Goal: Task Accomplishment & Management: Manage account settings

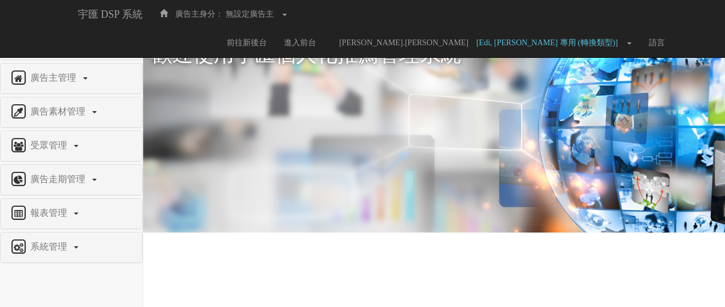
click at [44, 41] on span "權限管理" at bounding box center [49, 44] width 45 height 10
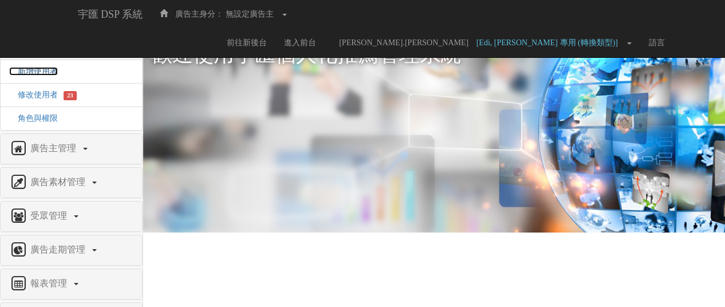
click at [36, 74] on span "新增使用者" at bounding box center [33, 71] width 49 height 9
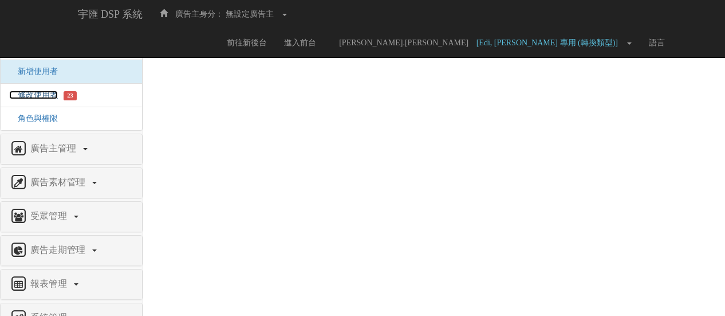
click at [27, 97] on span "修改使用者" at bounding box center [33, 95] width 49 height 9
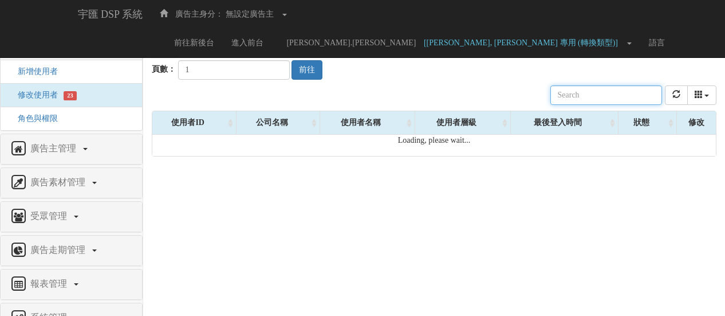
click at [608, 89] on input "text" at bounding box center [606, 94] width 112 height 19
paste input "jessica.chou@vm5.com"
drag, startPoint x: 608, startPoint y: 93, endPoint x: 624, endPoint y: 92, distance: 16.1
click at [624, 92] on input "[PERSON_NAME][EMAIL_ADDRESS][DOMAIN_NAME]" at bounding box center [606, 94] width 112 height 19
click at [656, 93] on input "[PERSON_NAME][EMAIL_ADDRESS][DOMAIN_NAME]" at bounding box center [606, 94] width 112 height 19
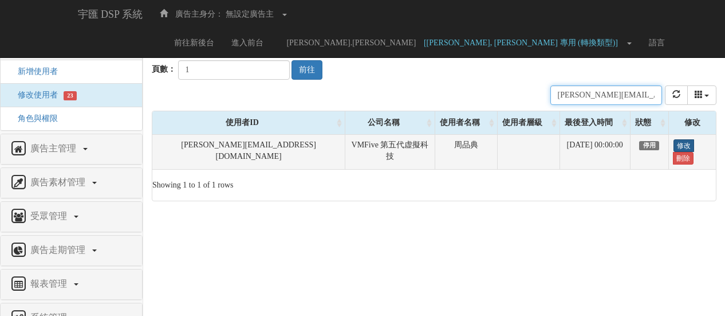
type input "[PERSON_NAME][EMAIL_ADDRESS][DOMAIN_NAME]"
click at [678, 143] on link "修改" at bounding box center [684, 145] width 21 height 13
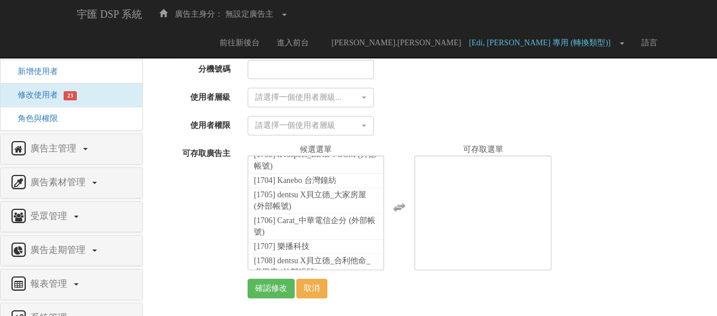
scroll to position [25560, 0]
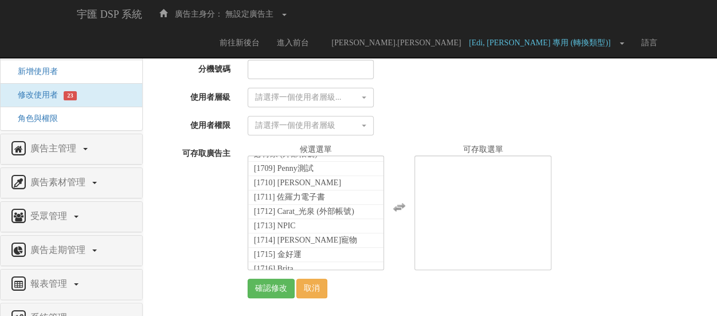
select select "1754"
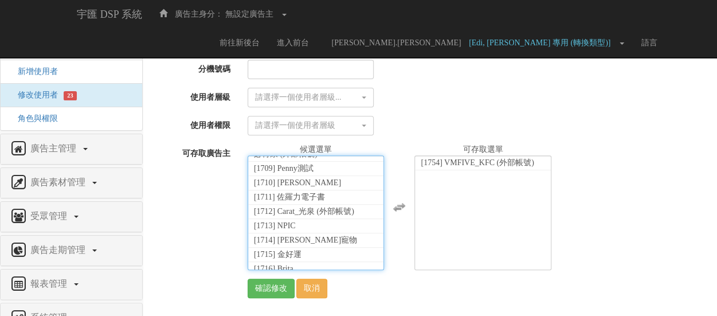
scroll to position [19601, 0]
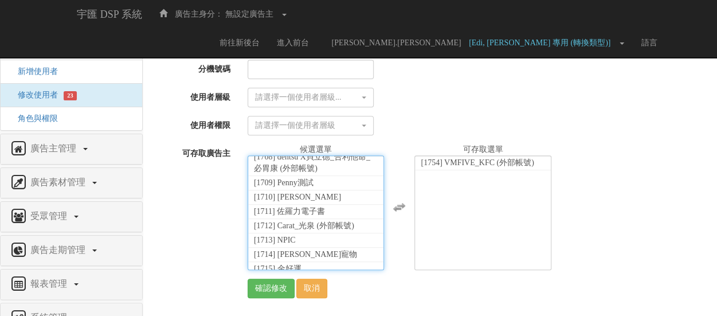
click at [638, 150] on div "全廣告主 [001] CoreTeam測試用1 [002] CoreTeam測試用2-LineApp [003] CoreTeam測試用3 [004] Cor…" at bounding box center [478, 207] width 478 height 126
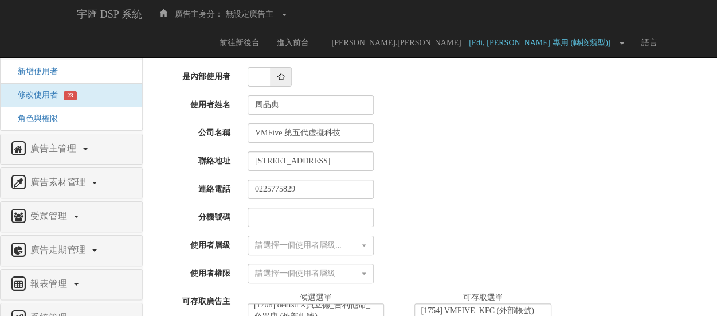
scroll to position [0, 0]
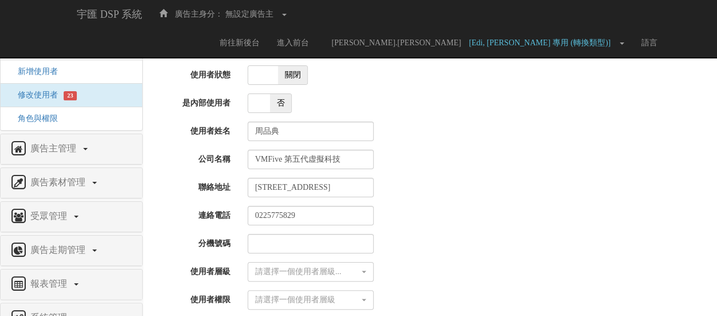
click at [270, 75] on span at bounding box center [263, 75] width 30 height 18
checkbox input "true"
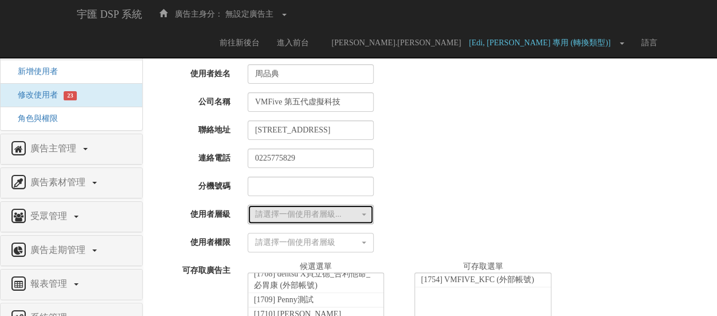
click at [336, 211] on div "請選擇一個使用者層級..." at bounding box center [307, 214] width 104 height 11
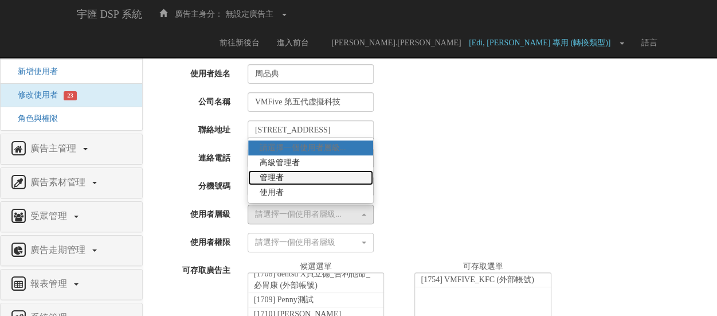
click at [328, 176] on link "管理者" at bounding box center [310, 177] width 125 height 15
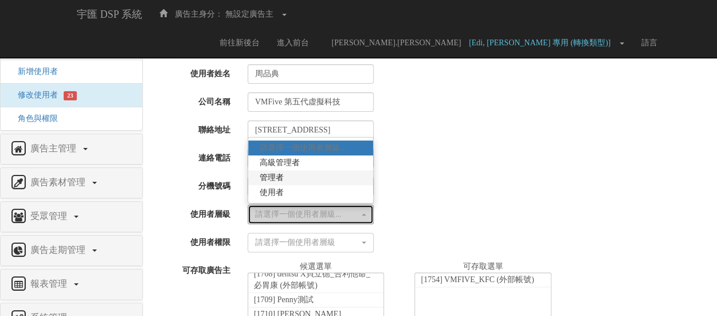
select select "Manager"
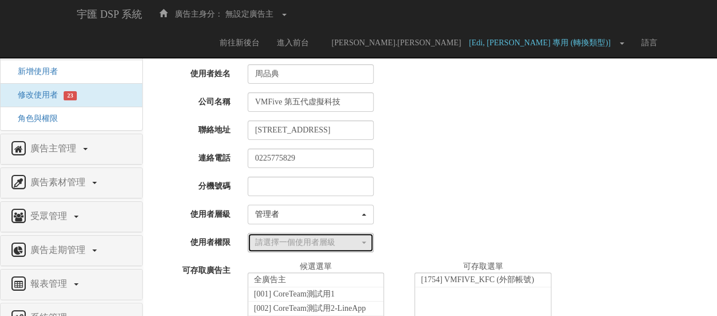
click at [321, 242] on div "請選擇一個使用者層級" at bounding box center [307, 242] width 104 height 11
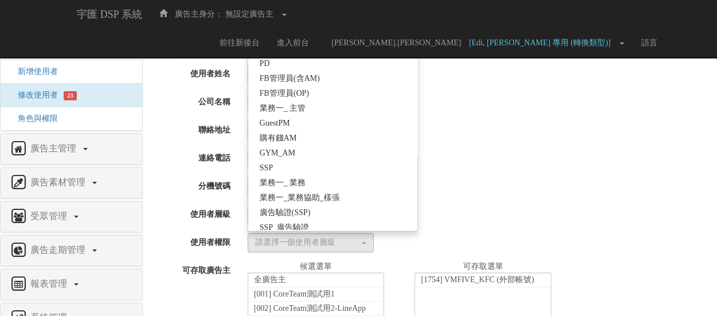
scroll to position [259, 0]
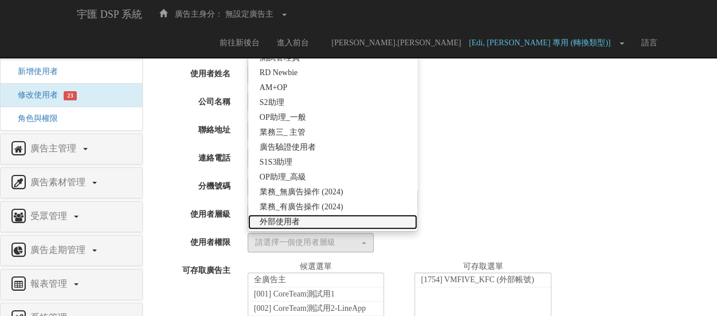
click at [326, 218] on link "外部使用者" at bounding box center [332, 221] width 169 height 15
select select "69"
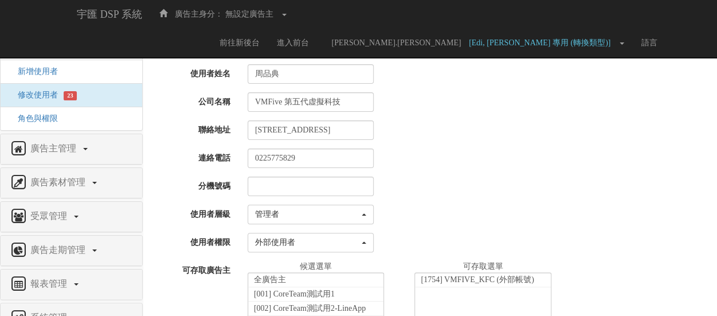
click at [453, 216] on div "請選擇一個使用者層級... 高級管理者 管理者 使用者 管理者 請選擇一個使用者層級... 高級管理者 管理者 使用者" at bounding box center [478, 214] width 478 height 19
click at [511, 163] on div "0225775829" at bounding box center [478, 157] width 478 height 19
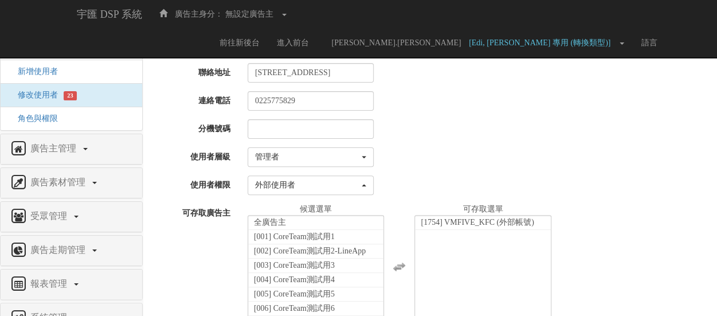
scroll to position [172, 0]
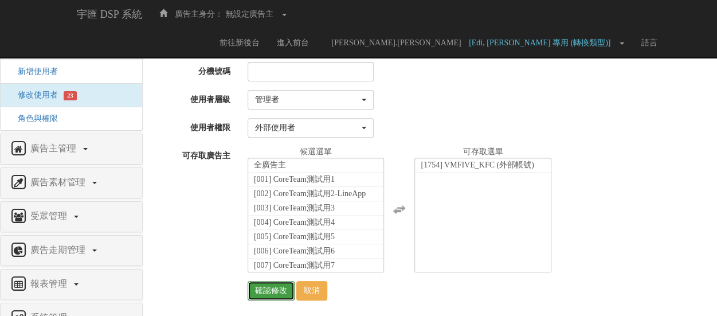
click at [283, 290] on input "確認修改" at bounding box center [270, 290] width 47 height 19
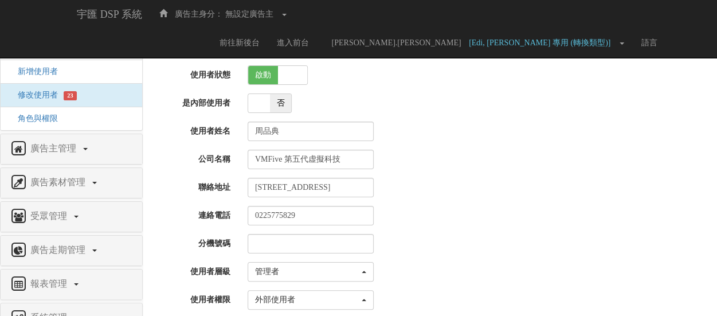
scroll to position [174, 0]
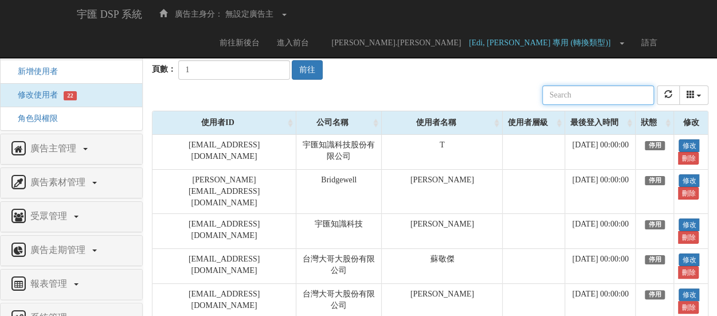
click at [597, 96] on input "text" at bounding box center [598, 94] width 112 height 19
paste input "完成"
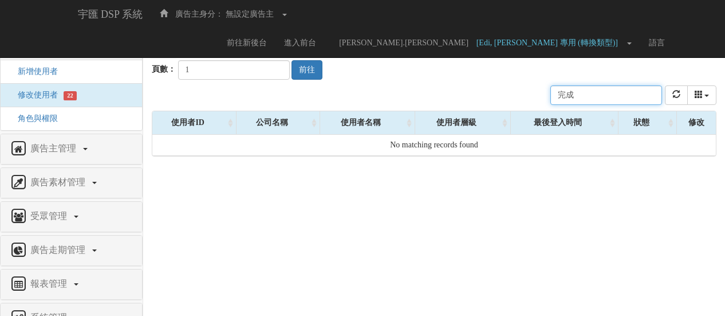
type input "完"
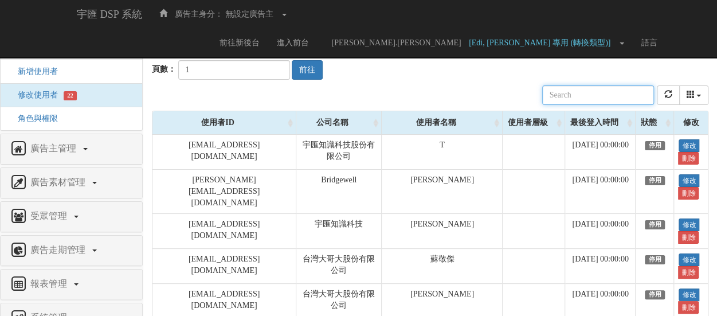
click at [618, 93] on input "text" at bounding box center [598, 94] width 112 height 19
paste input "jessica.chou@vm5.com"
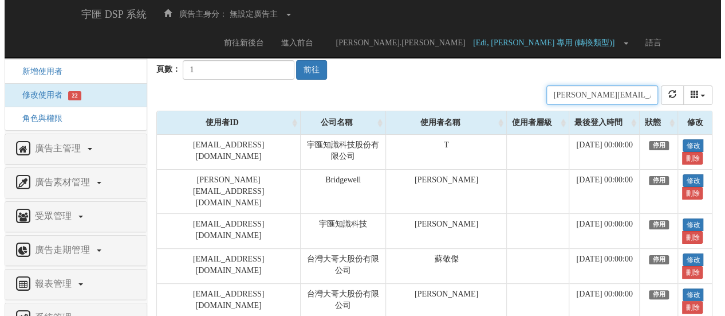
scroll to position [0, 1]
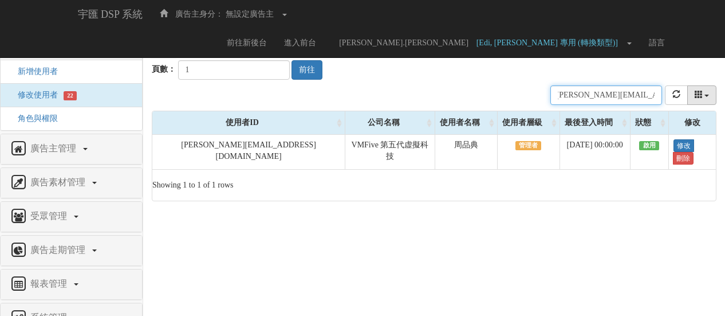
type input "jessica.chou@vm5.com"
click at [699, 96] on icon "columns" at bounding box center [699, 94] width 8 height 8
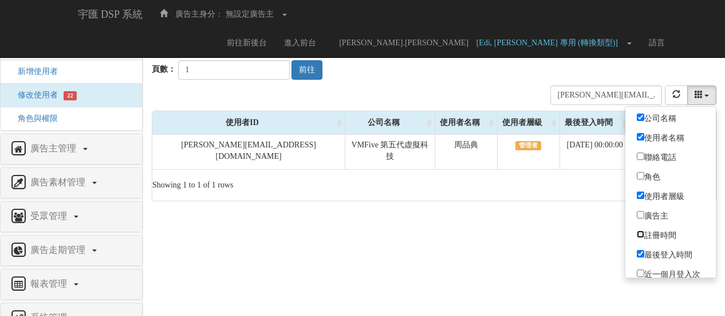
click at [642, 230] on input "註冊時間" at bounding box center [640, 233] width 7 height 7
checkbox input "true"
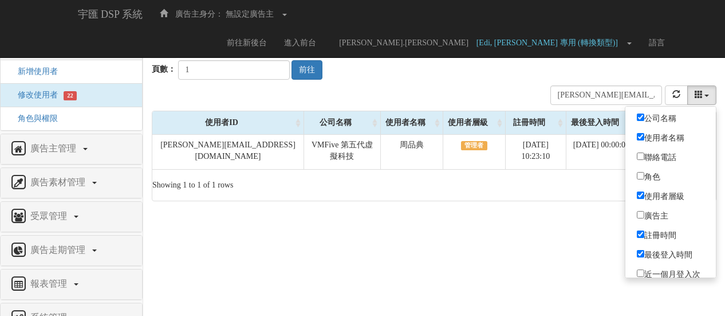
click at [603, 213] on html "宇匯 DSP 系統 廣告主身分： 無設定廣告主 無設定廣告主 [001] CoreTeam測試用1 [002] CoreTeam測試用2-LineApp [0…" at bounding box center [362, 106] width 725 height 213
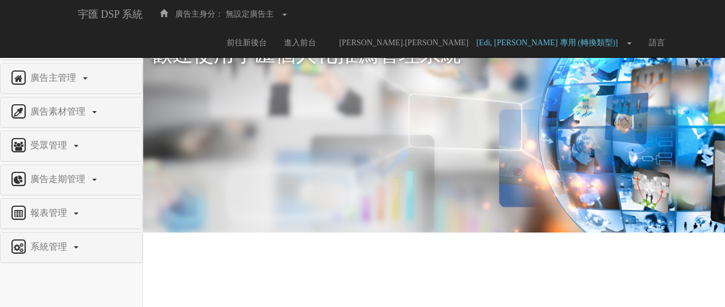
click at [54, 43] on span "權限管理" at bounding box center [49, 44] width 45 height 10
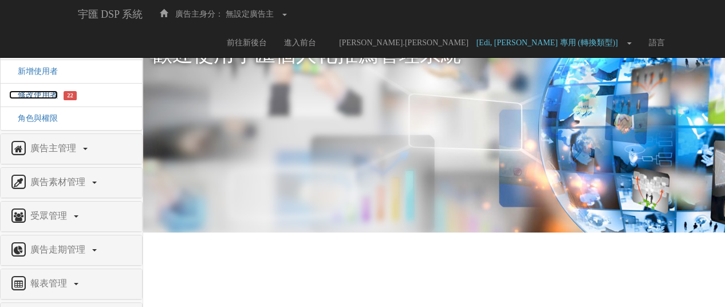
click at [44, 93] on span "修改使用者" at bounding box center [33, 95] width 49 height 9
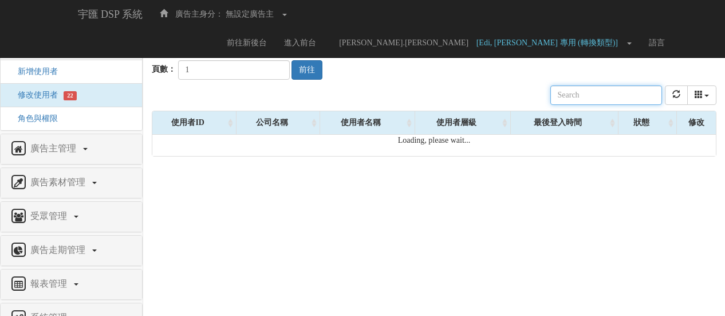
click at [624, 96] on input "text" at bounding box center [606, 94] width 112 height 19
paste input "[EMAIL_ADDRESS][DOMAIN_NAME]"
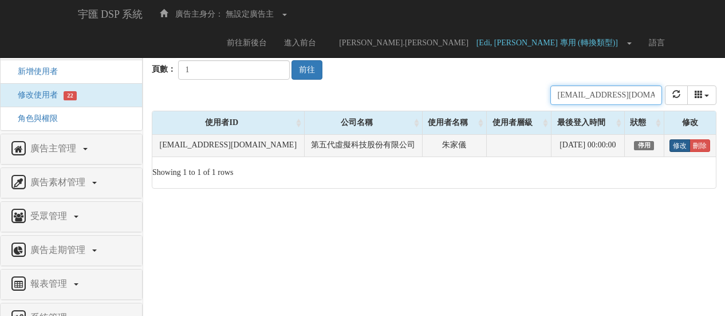
type input "[EMAIL_ADDRESS][DOMAIN_NAME]"
click at [671, 147] on link "修改" at bounding box center [680, 145] width 21 height 13
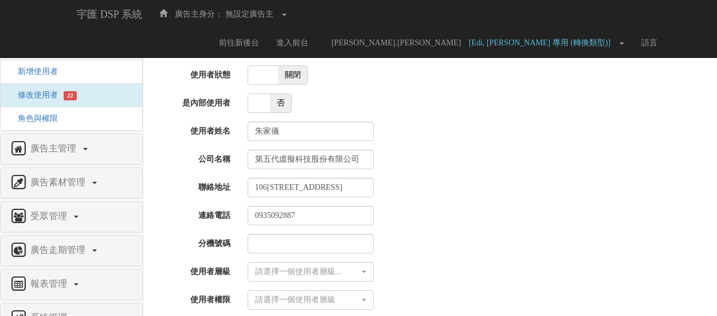
select select
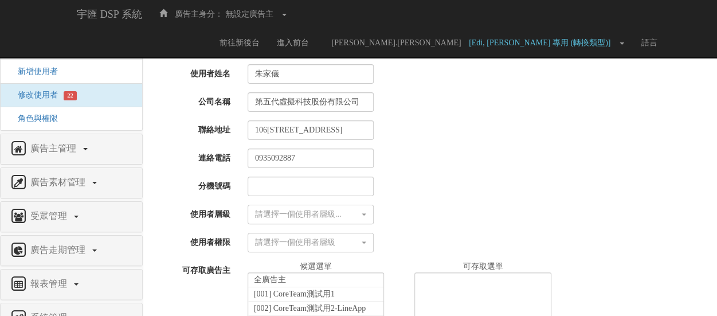
scroll to position [57, 0]
click at [315, 209] on div "請選擇一個使用者層級..." at bounding box center [307, 214] width 104 height 11
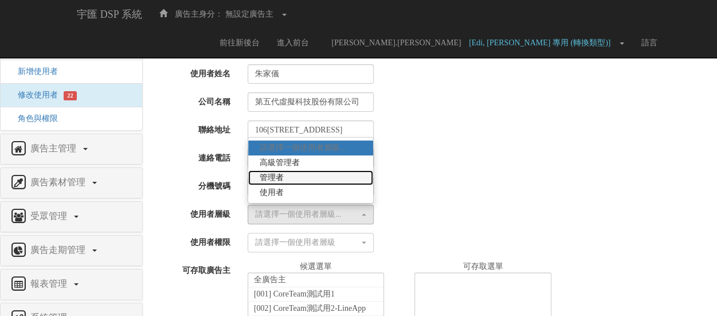
click at [319, 172] on link "管理者" at bounding box center [310, 177] width 125 height 15
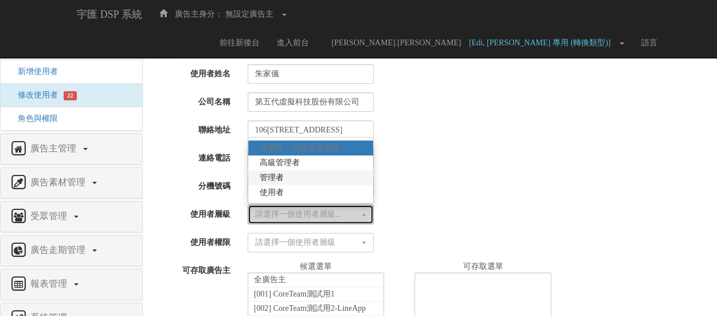
select select "Manager"
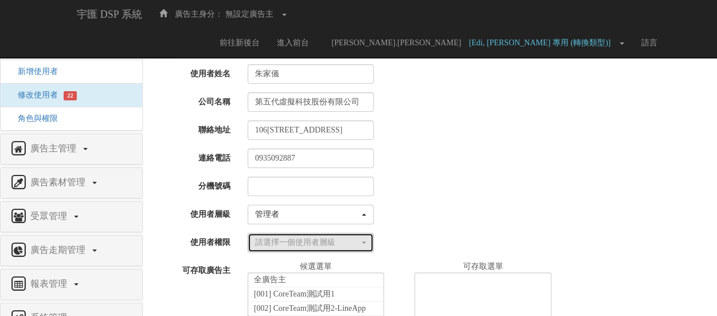
click at [341, 238] on div "請選擇一個使用者層級" at bounding box center [307, 242] width 104 height 11
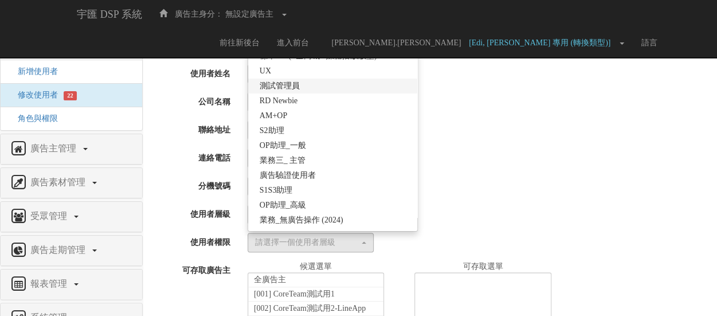
scroll to position [259, 0]
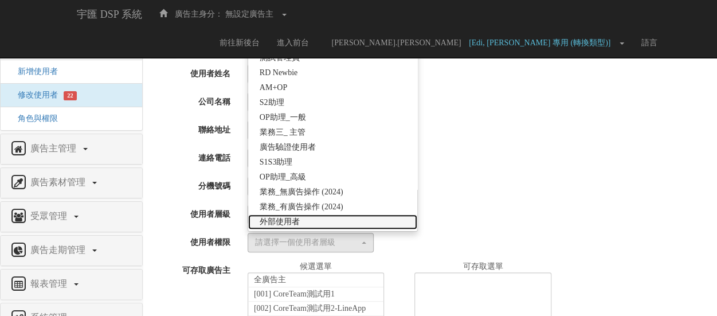
click at [336, 218] on link "外部使用者" at bounding box center [332, 221] width 169 height 15
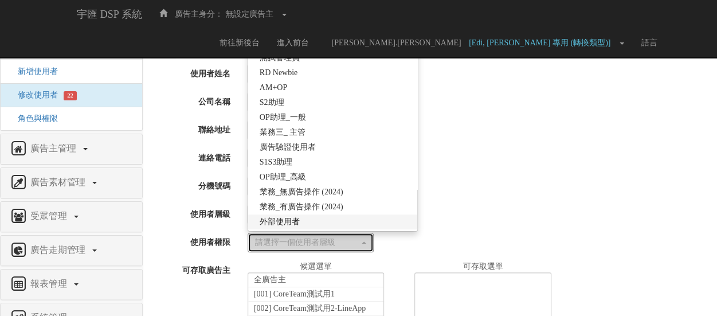
select select "69"
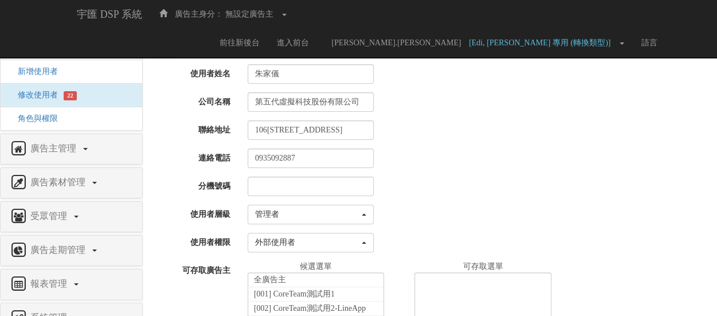
click at [537, 210] on div "請選擇一個使用者層級... 高級管理者 管理者 使用者 管理者 請選擇一個使用者層級... 高級管理者 管理者 使用者" at bounding box center [478, 214] width 478 height 19
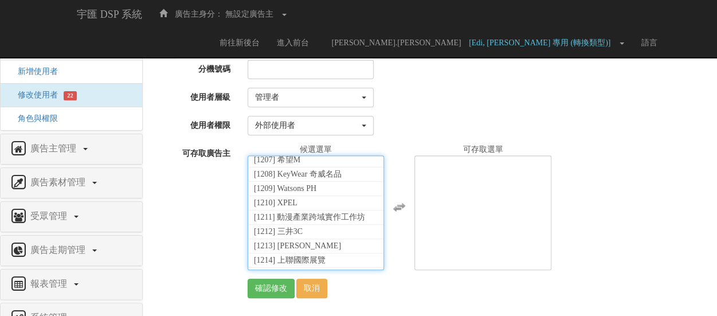
scroll to position [25560, 0]
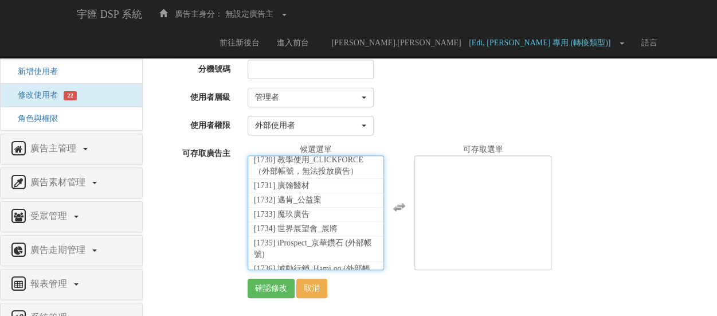
select select "1754"
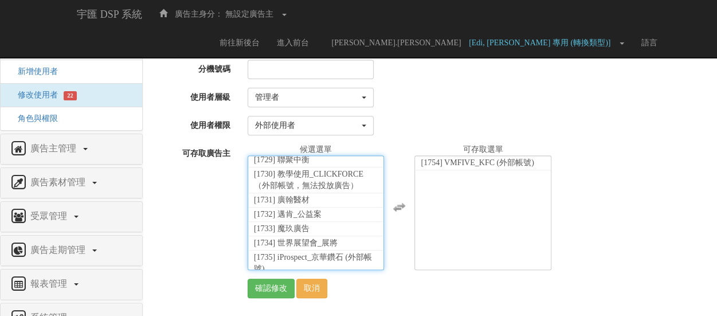
click at [619, 199] on div "全廣告主 [001] CoreTeam測試用1 [002] CoreTeam測試用2-LineApp [003] CoreTeam測試用3 [004] Cor…" at bounding box center [478, 207] width 478 height 126
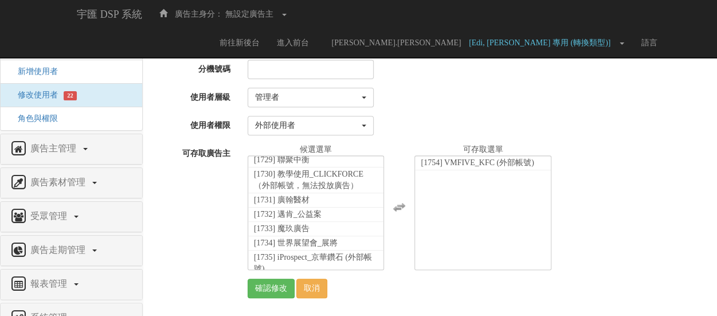
scroll to position [2, 0]
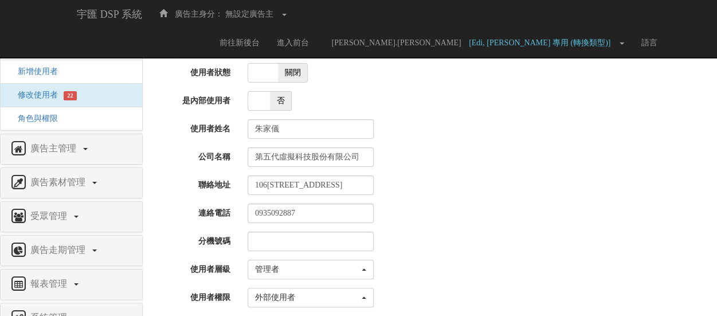
click at [267, 99] on span at bounding box center [259, 101] width 22 height 18
click at [281, 93] on span at bounding box center [281, 101] width 22 height 18
checkbox input "false"
click at [275, 71] on span at bounding box center [263, 73] width 30 height 18
checkbox input "true"
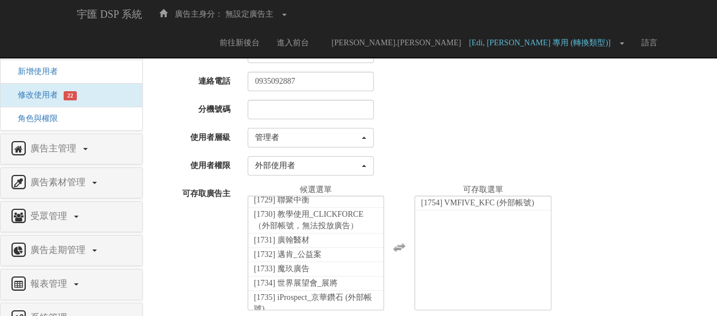
scroll to position [174, 0]
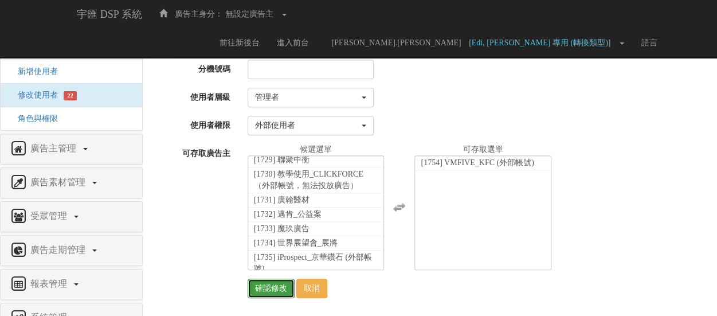
click at [272, 284] on input "確認修改" at bounding box center [270, 287] width 47 height 19
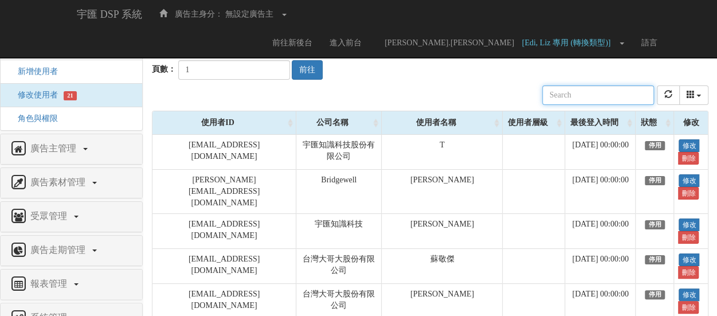
click at [605, 93] on input "text" at bounding box center [598, 94] width 112 height 19
paste input "完成"
type input "完成"
click at [590, 89] on input "text" at bounding box center [598, 94] width 112 height 19
type input "ㄗㄨㄟ"
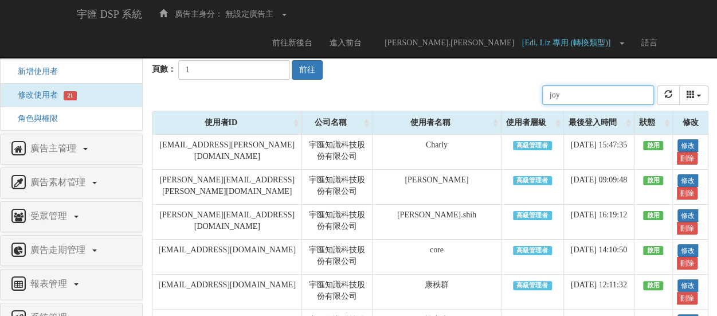
drag, startPoint x: 576, startPoint y: 97, endPoint x: 545, endPoint y: 101, distance: 31.3
click at [545, 101] on div "公司名稱 使用者名稱 聯絡電話 角色 使用者層級 廣告主 註冊時間 最後登入時間 近一個月登入次數 狀態 joy" at bounding box center [430, 95] width 556 height 31
paste input "@[DOMAIN_NAME]"
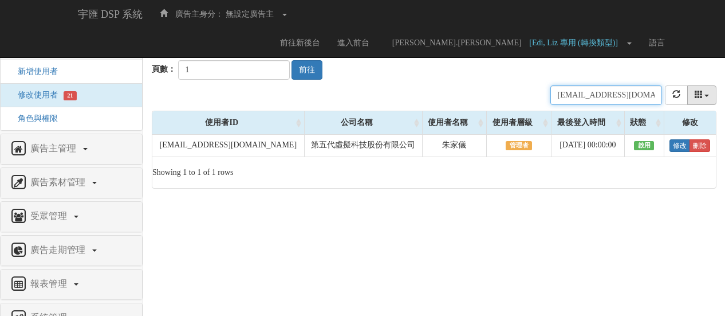
type input "[EMAIL_ADDRESS][DOMAIN_NAME]"
click at [695, 98] on icon "columns" at bounding box center [699, 94] width 8 height 8
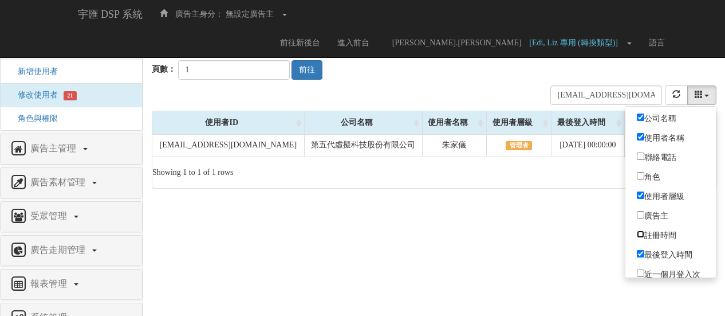
click at [640, 230] on input "註冊時間" at bounding box center [640, 233] width 7 height 7
checkbox input "true"
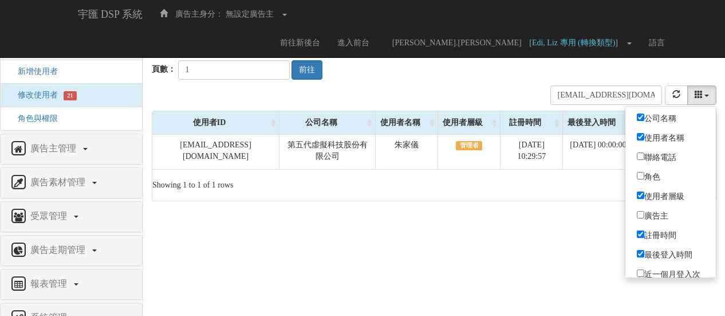
click at [595, 213] on html "宇匯 DSP 系統 廣告主身分： 無設定廣告主 無設定廣告主 [001] CoreTeam測試用1 [002] CoreTeam測試用2-LineApp [0…" at bounding box center [362, 106] width 725 height 213
